Goal: Task Accomplishment & Management: Manage account settings

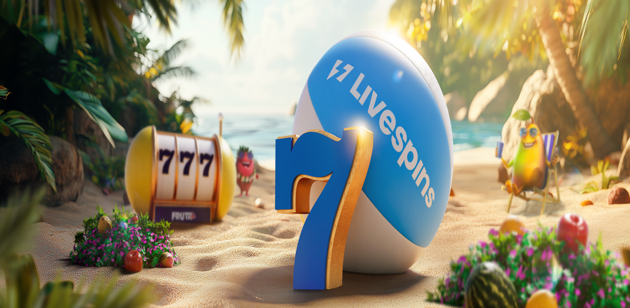
click at [52, 33] on span "Kirjaudu" at bounding box center [57, 30] width 20 height 6
click at [40, 299] on button at bounding box center [36, 300] width 7 height 2
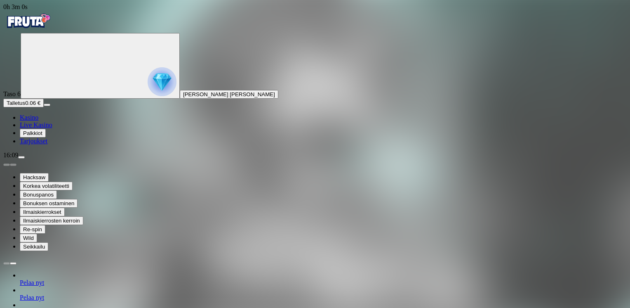
click at [37, 121] on span "Kasino" at bounding box center [29, 117] width 19 height 7
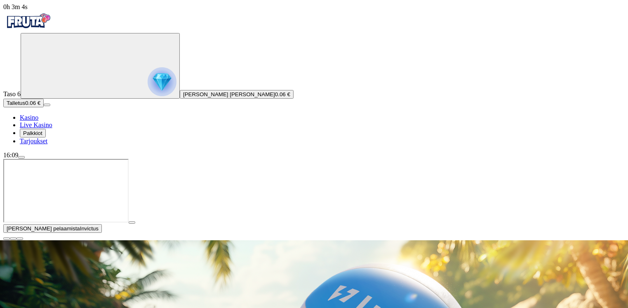
click at [7, 238] on span "close icon" at bounding box center [7, 238] width 0 height 0
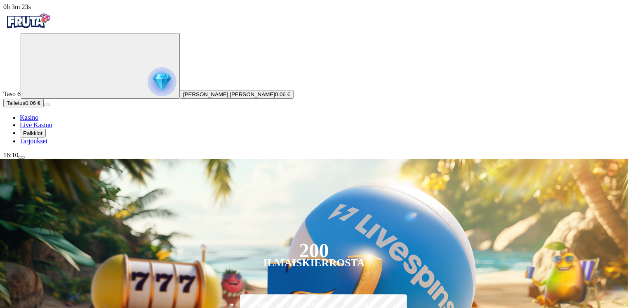
click at [41, 136] on span "Palkkiot" at bounding box center [32, 133] width 19 height 6
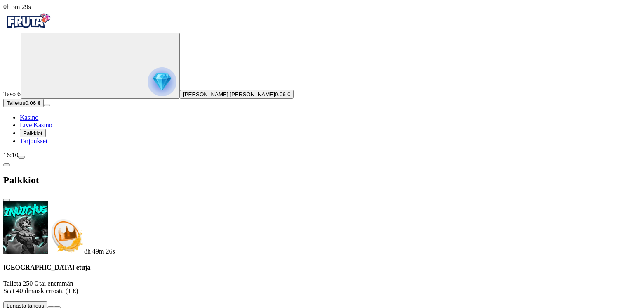
scroll to position [119, 0]
click at [7, 200] on span "close icon" at bounding box center [7, 200] width 0 height 0
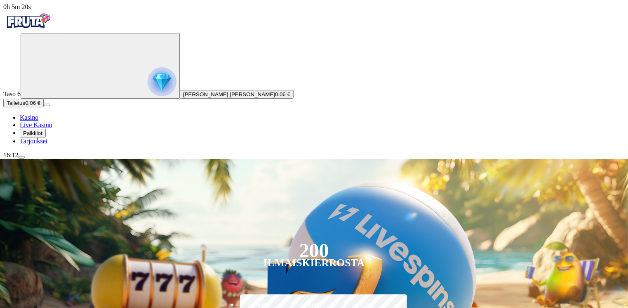
click at [21, 157] on span "menu icon" at bounding box center [21, 157] width 0 height 0
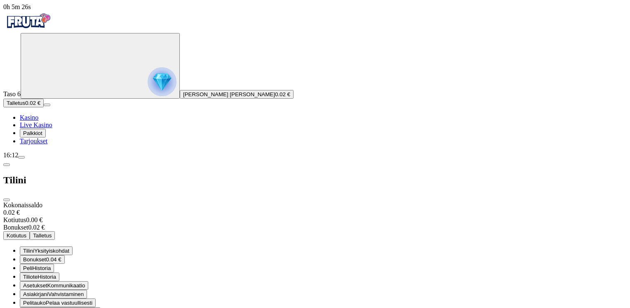
click at [38, 273] on span "Tiliote" at bounding box center [30, 276] width 14 height 6
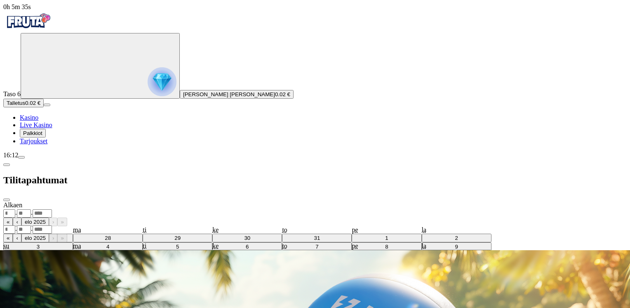
click at [7, 165] on span "chevron-left icon" at bounding box center [7, 165] width 0 height 0
